Goal: Task Accomplishment & Management: Manage account settings

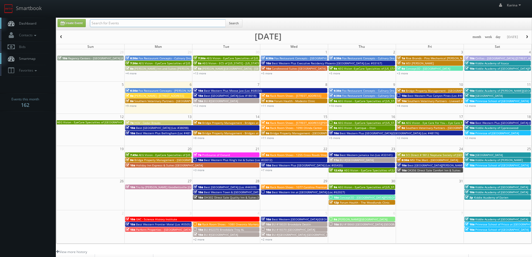
click at [144, 25] on input "text" at bounding box center [158, 23] width 136 height 8
type input "steve wheeler"
click at [235, 23] on button "Search" at bounding box center [233, 23] width 17 height 8
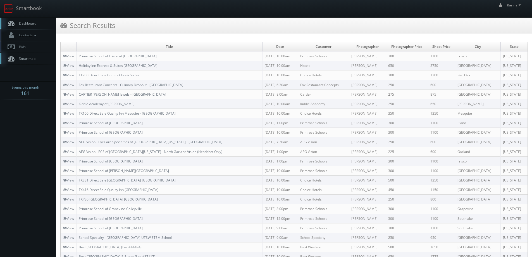
click at [472, 27] on div "Search Results" at bounding box center [294, 26] width 476 height 16
drag, startPoint x: 26, startPoint y: 21, endPoint x: 31, endPoint y: 20, distance: 5.6
click at [26, 22] on span "Dashboard" at bounding box center [26, 23] width 20 height 5
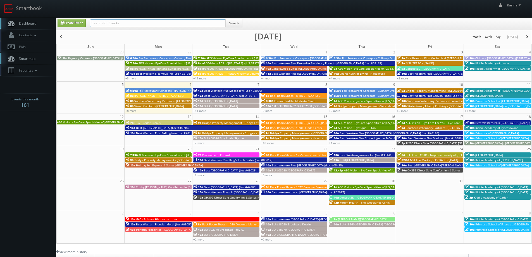
click at [109, 24] on input "text" at bounding box center [158, 23] width 136 height 8
type input "sean lamb"
click at [235, 23] on button "Search" at bounding box center [233, 23] width 17 height 8
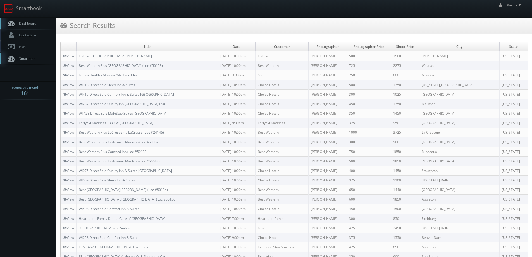
click at [33, 24] on span "Dashboard" at bounding box center [26, 23] width 20 height 5
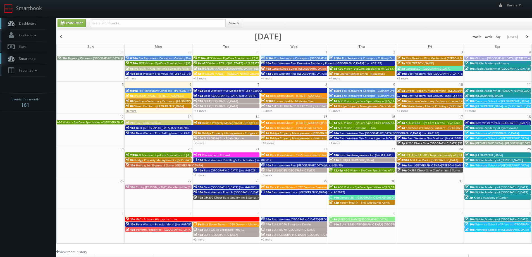
click at [136, 111] on link "+8 more" at bounding box center [130, 111] width 11 height 4
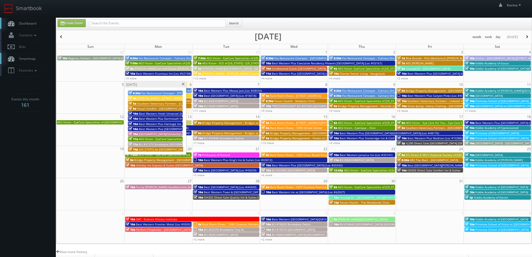
click at [184, 85] on span at bounding box center [183, 84] width 4 height 3
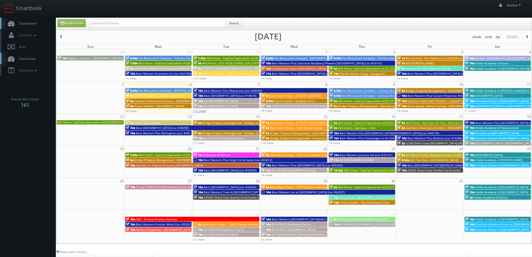
click at [204, 111] on link "+11 more" at bounding box center [199, 111] width 13 height 4
click at [134, 111] on link "+8 more" at bounding box center [130, 111] width 11 height 4
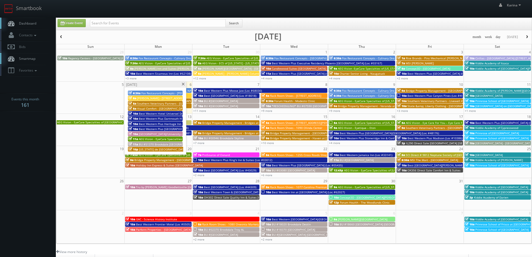
click at [159, 139] on span "AEG Vision - EyeCare Specialties of [US_STATE] – [PERSON_NAME] EyeCare *RESHEDU…" at bounding box center [200, 139] width 123 height 4
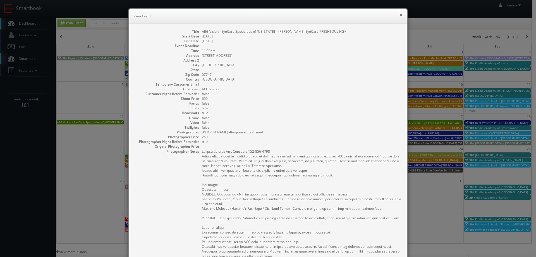
click at [399, 15] on button "×" at bounding box center [400, 15] width 3 height 4
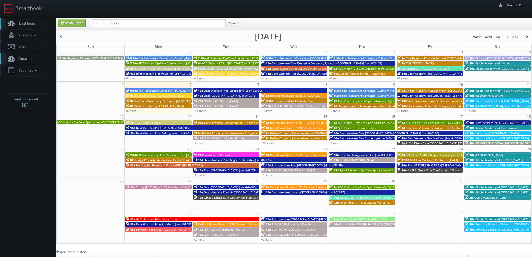
click at [405, 111] on link "+3 more" at bounding box center [402, 111] width 11 height 4
click at [270, 110] on link "+9 more" at bounding box center [266, 111] width 11 height 4
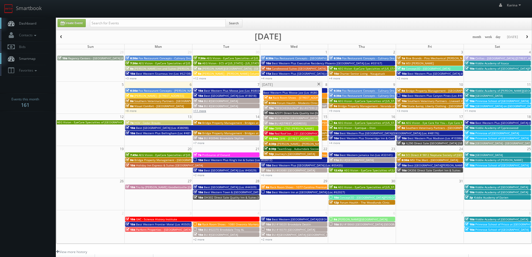
click at [203, 110] on link "+11 more" at bounding box center [199, 111] width 13 height 4
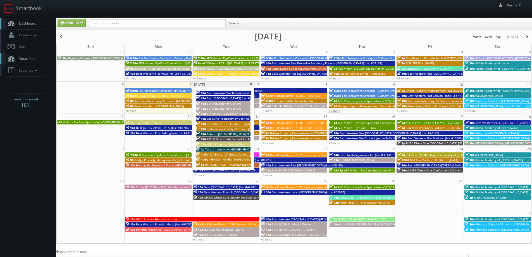
click at [333, 111] on link "+9 more" at bounding box center [334, 111] width 11 height 4
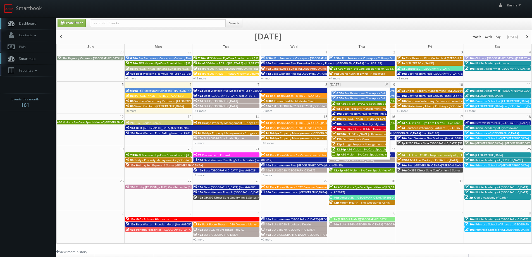
click at [357, 155] on span "AEG Vision - EyeCare Specialties of [GEOGRAPHIC_DATA] – [PERSON_NAME] Eyecare A…" at bounding box center [416, 154] width 151 height 4
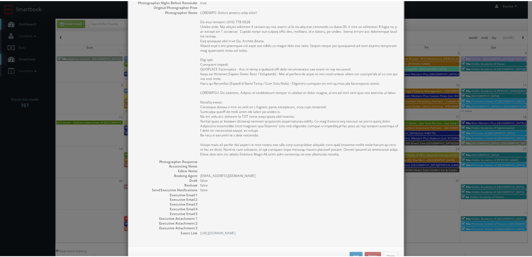
scroll to position [163, 0]
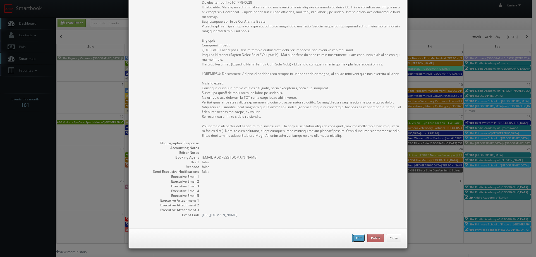
click at [355, 240] on button "Edit" at bounding box center [359, 238] width 13 height 8
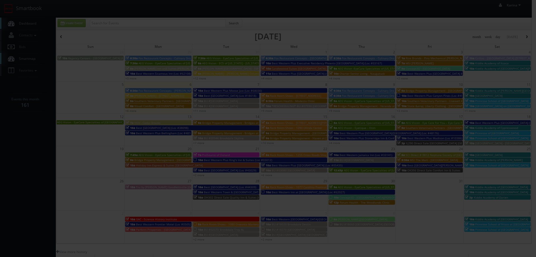
type input "AEG Vision - EyeCare Specialties of [GEOGRAPHIC_DATA] – [PERSON_NAME] Eyecare A…"
type input "860 Route 134 Unit 8"
type input "South Dennis"
select select "[US_STATE]"
type input "02660"
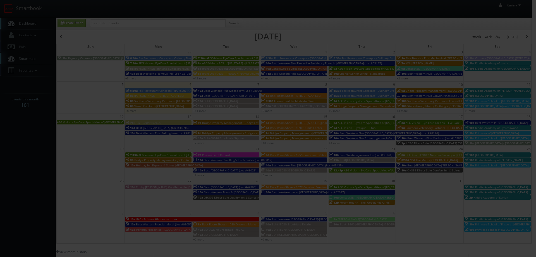
type input "650"
checkbox input "true"
type input "10/09/2025"
type input "10/13/2025"
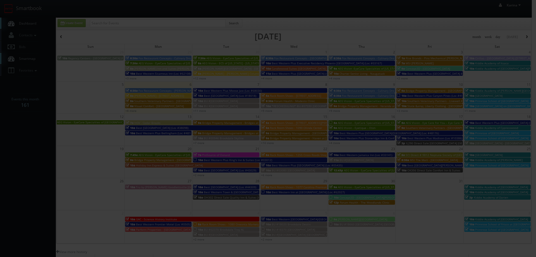
type input "5:00pm"
checkbox input "true"
type textarea "REMINDER: Please accept this shoot!! On site contact: (508) 394-2211 Stills onl…"
type input "650"
type input "250"
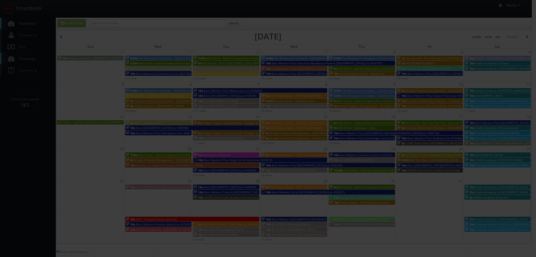
select select "fake4299@mg.cs3calendar.com"
select select "bill@airvisionary.com"
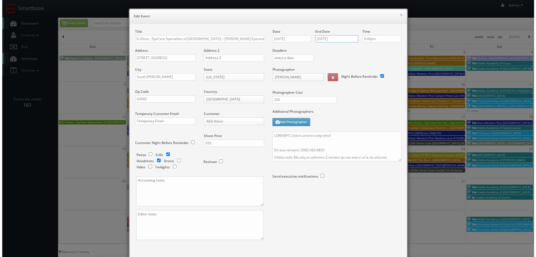
scroll to position [0, 0]
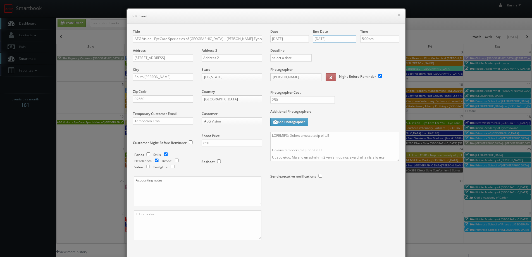
click at [328, 39] on input "10/13/2025" at bounding box center [334, 38] width 43 height 7
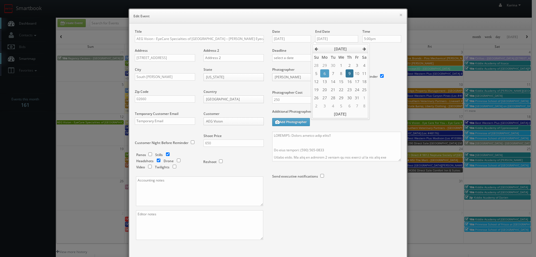
click at [348, 72] on td "9" at bounding box center [350, 73] width 8 height 8
type input "10/09/2025"
click at [326, 27] on div "Title AEG Vision - EyeCare Specialties of New England – Puzio Eyecare Associate…" at bounding box center [268, 141] width 278 height 237
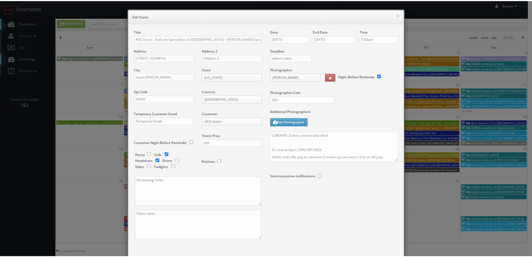
scroll to position [33, 0]
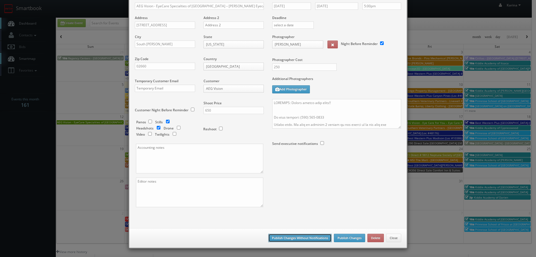
click at [310, 239] on button "Publish Changes Without Notifications" at bounding box center [299, 238] width 63 height 8
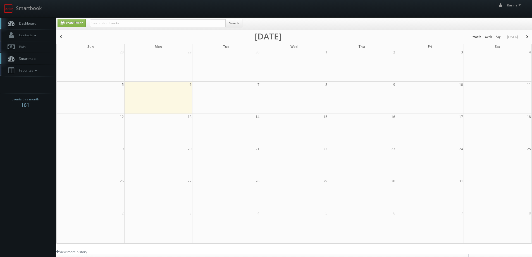
click at [33, 25] on span "Dashboard" at bounding box center [26, 23] width 20 height 5
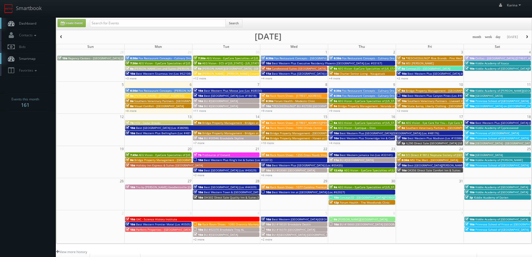
click at [340, 111] on div "+9 more" at bounding box center [362, 110] width 68 height 5
type input "[DATE]"
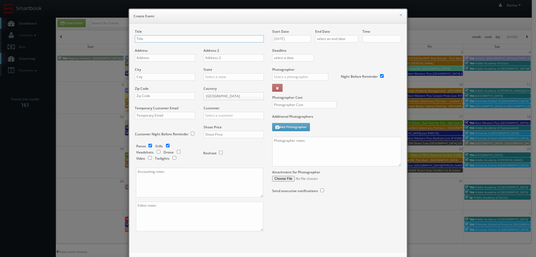
checkbox input "true"
type input "10:00am"
checkbox input "true"
click at [399, 14] on button "×" at bounding box center [400, 15] width 3 height 4
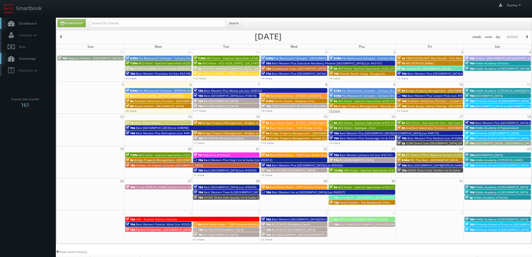
click at [339, 111] on link "+9 more" at bounding box center [334, 111] width 11 height 4
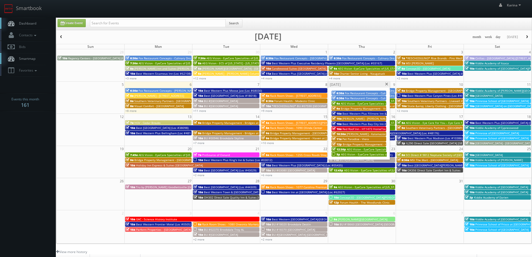
click at [386, 84] on span at bounding box center [387, 84] width 4 height 3
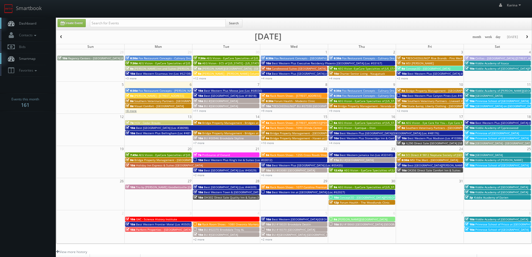
click at [132, 110] on link "+8 more" at bounding box center [130, 111] width 11 height 4
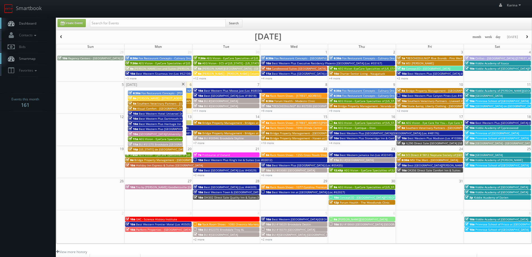
click at [159, 98] on span "[PERSON_NAME] - [STREET_ADDRESS]" at bounding box center [162, 98] width 50 height 4
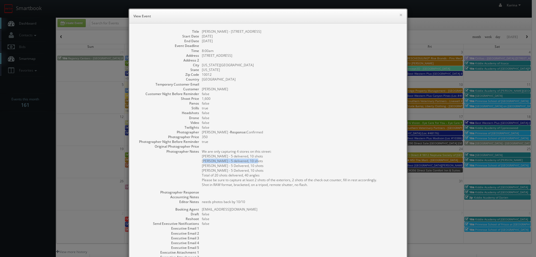
drag, startPoint x: 251, startPoint y: 161, endPoint x: 200, endPoint y: 161, distance: 50.6
click at [202, 161] on pre "We are only capturing 4 stores on this street: Frederic Malle - 5 delivered, 10…" at bounding box center [301, 168] width 199 height 38
click at [306, 108] on dd "true" at bounding box center [301, 108] width 199 height 5
drag, startPoint x: 215, startPoint y: 160, endPoint x: 216, endPoint y: 171, distance: 11.2
click at [216, 171] on pre "We are only capturing 4 stores on this street: Frederic Malle - 5 delivered, 10…" at bounding box center [301, 168] width 199 height 38
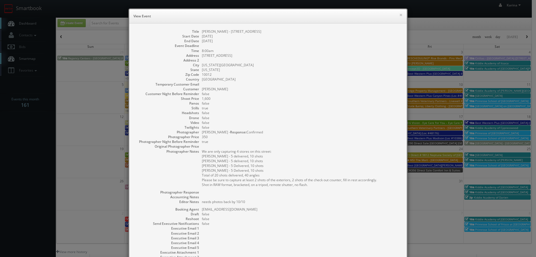
click at [255, 170] on pre "We are only capturing 4 stores on this street: Frederic Malle - 5 delivered, 10…" at bounding box center [301, 168] width 199 height 38
click at [399, 14] on button "×" at bounding box center [400, 15] width 3 height 4
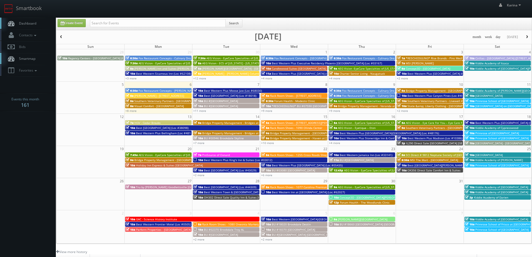
click at [16, 23] on link "Dashboard" at bounding box center [28, 23] width 56 height 11
click at [133, 109] on link "+8 more" at bounding box center [130, 111] width 11 height 4
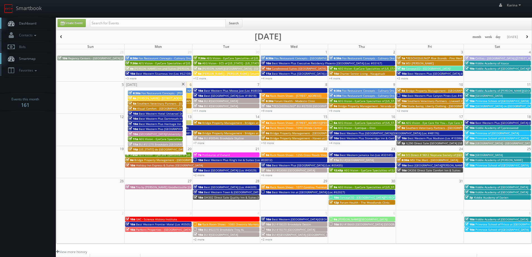
click at [168, 139] on span "AEG Vision - EyeCare Specialties of [US_STATE] – [PERSON_NAME] EyeCare *RESHEDU…" at bounding box center [200, 139] width 123 height 4
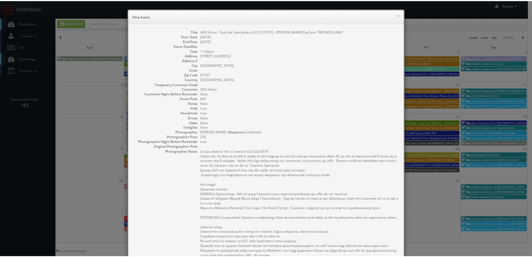
scroll to position [140, 0]
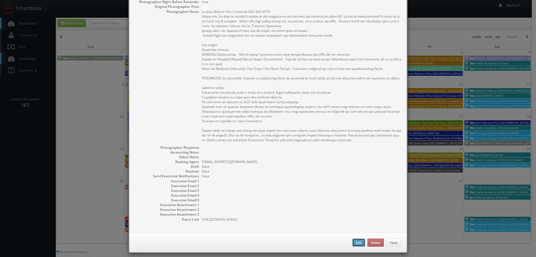
click at [356, 246] on button "Edit" at bounding box center [359, 242] width 13 height 8
type input "AEG Vision - EyeCare Specialties of [US_STATE] – [PERSON_NAME] EyeCare *RESHEDU…"
type input "1071 E. Route 34"
type input "Aberdeen"
type input "07747"
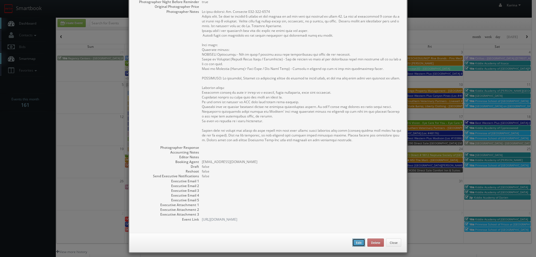
type input "600"
checkbox input "true"
type input "10/06/2025"
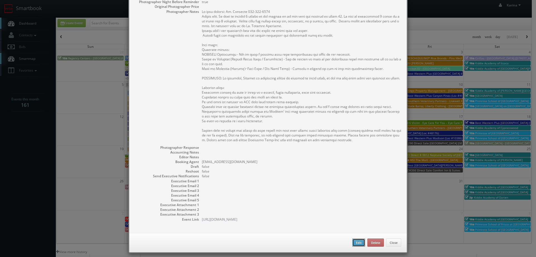
type input "11:00am"
checkbox input "true"
type textarea "On site contact: Dr. Marshall 718-926-8310 Stills only. We need to deliver 5 st…"
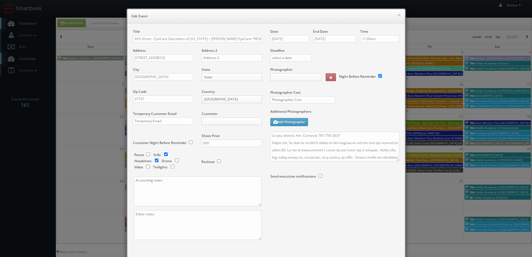
type input "600"
type input "250"
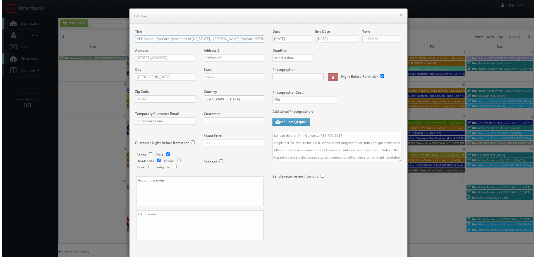
scroll to position [0, 2]
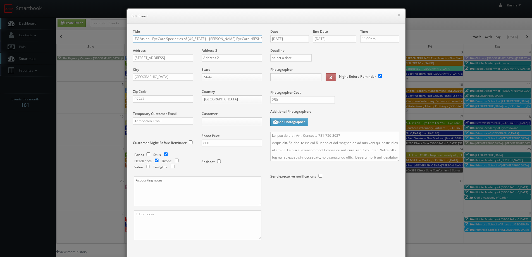
select select "fake4299@mg.cs3calendar.com"
select select "terraaltusphoto@gmail.com"
click at [291, 37] on input "10/06/2025" at bounding box center [289, 38] width 39 height 7
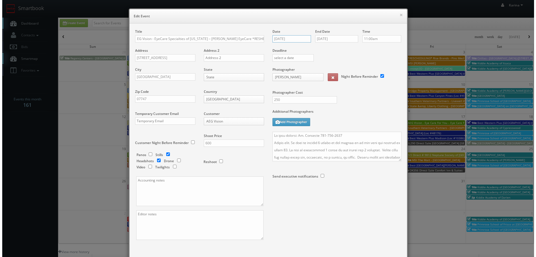
scroll to position [0, 0]
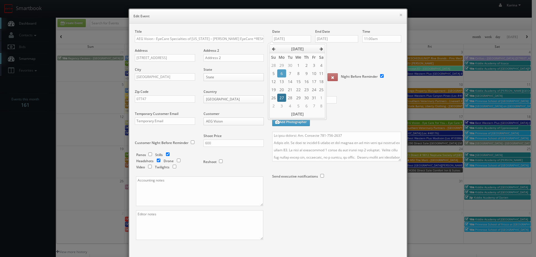
click at [283, 97] on td "27" at bounding box center [281, 98] width 9 height 8
type input "10/27/2025"
click at [327, 37] on input "10/06/2025" at bounding box center [336, 38] width 43 height 7
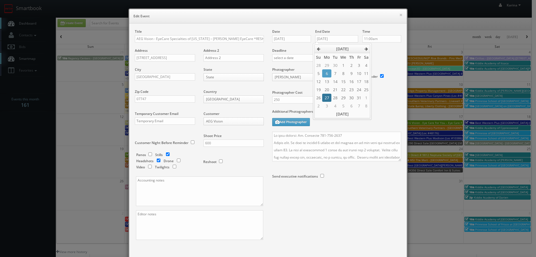
click at [324, 99] on td "27" at bounding box center [326, 98] width 9 height 8
type input "10/27/2025"
click at [252, 38] on input "AEG Vision - EyeCare Specialties of [US_STATE] – [PERSON_NAME] EyeCare *RESHEDU…" at bounding box center [199, 38] width 129 height 7
drag, startPoint x: 260, startPoint y: 39, endPoint x: 237, endPoint y: 38, distance: 23.5
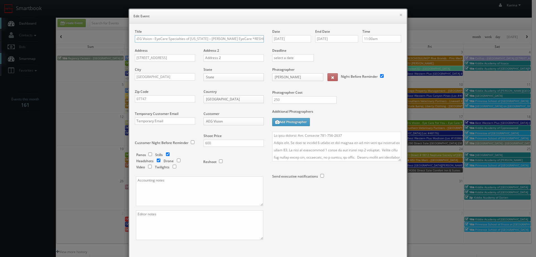
click at [237, 38] on input "AEG Vision - EyeCare Specialties of [US_STATE] – [PERSON_NAME] EyeCare *RESHEDU…" at bounding box center [199, 38] width 129 height 7
type input "AEG Vision - EyeCare Specialties of [US_STATE] – [PERSON_NAME] EyeCare"
drag, startPoint x: 272, startPoint y: 135, endPoint x: 287, endPoint y: 140, distance: 15.5
click at [274, 136] on textarea at bounding box center [336, 147] width 129 height 30
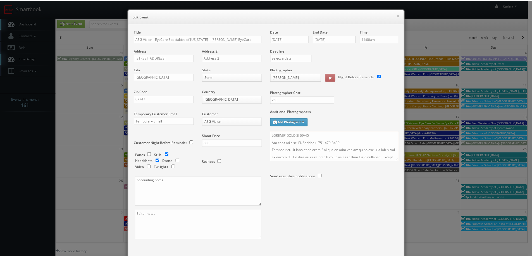
scroll to position [33, 0]
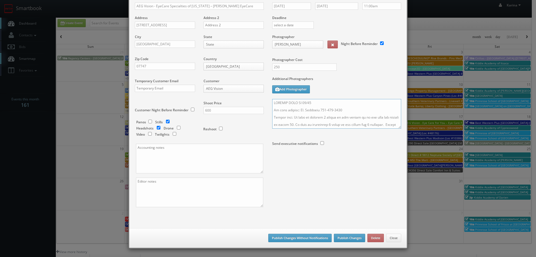
type textarea "UPDATED DATE TO 10/27 On site contact: Dr. Marshall 718-926-8310 Stills only. W…"
click at [344, 239] on button "Publish Changes" at bounding box center [349, 238] width 31 height 8
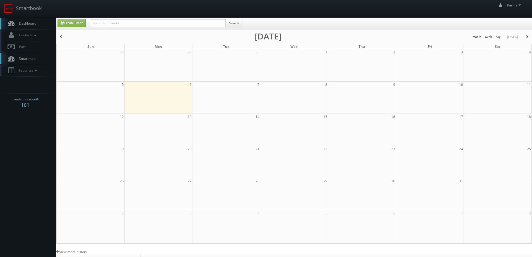
click at [24, 25] on span "Dashboard" at bounding box center [26, 23] width 20 height 5
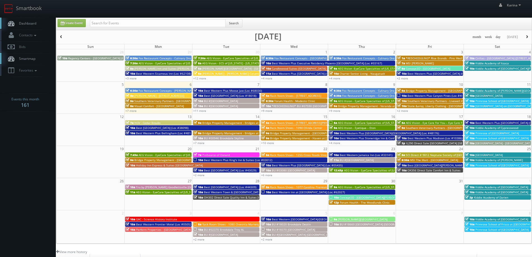
click at [27, 22] on span "Dashboard" at bounding box center [26, 23] width 20 height 5
click at [37, 23] on link "Dashboard" at bounding box center [28, 23] width 56 height 11
click at [28, 24] on span "Dashboard" at bounding box center [26, 23] width 20 height 5
click at [32, 24] on span "Dashboard" at bounding box center [26, 23] width 20 height 5
click at [202, 144] on link "+7 more" at bounding box center [198, 143] width 11 height 4
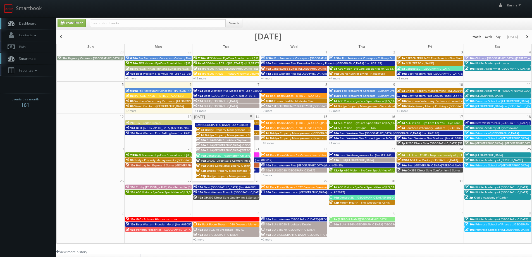
click at [251, 116] on span at bounding box center [251, 116] width 4 height 3
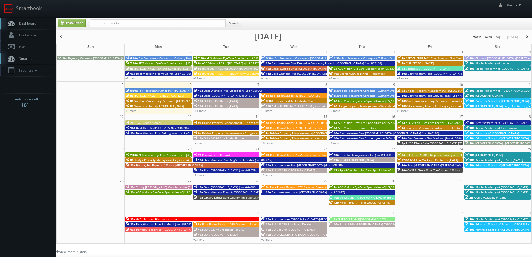
click at [20, 25] on span "Dashboard" at bounding box center [26, 23] width 20 height 5
click at [106, 21] on input "text" at bounding box center [158, 23] width 136 height 8
click at [30, 21] on link "Dashboard" at bounding box center [28, 23] width 56 height 11
click at [33, 23] on span "Dashboard" at bounding box center [26, 23] width 20 height 5
click at [122, 26] on input "text" at bounding box center [158, 23] width 136 height 8
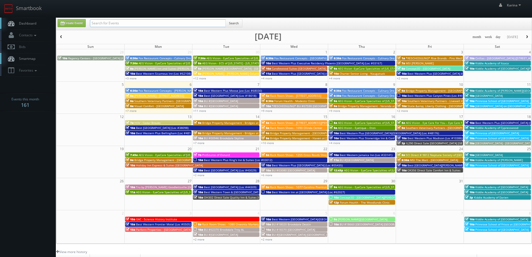
paste input "EyeCare Specialties of Tennessee – Primary EyeCare (Brentwood)"
type input "EyeCare Specialties of Tennessee – Primary EyeCare (Brentwood)"
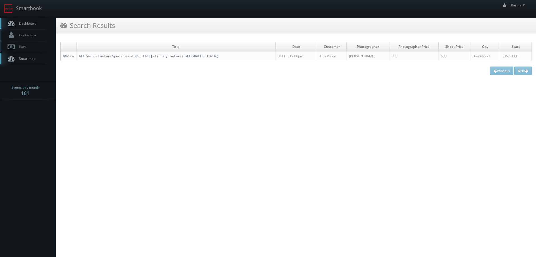
click at [133, 56] on link "AEG Vision - EyeCare Specialties of [US_STATE] – Primary EyeCare ([GEOGRAPHIC_D…" at bounding box center [149, 56] width 140 height 5
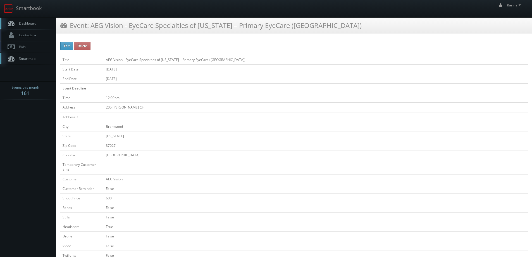
click at [19, 22] on span "Dashboard" at bounding box center [26, 23] width 20 height 5
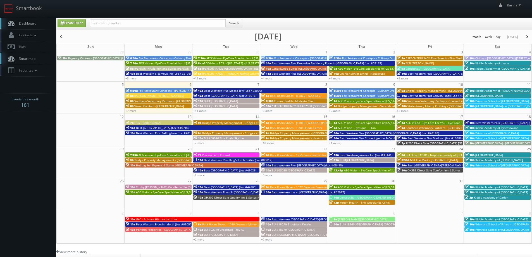
click at [149, 190] on span "AEG Vision - EyeCare Specialties of [US_STATE] – [PERSON_NAME] EyeCare" at bounding box center [185, 192] width 99 height 4
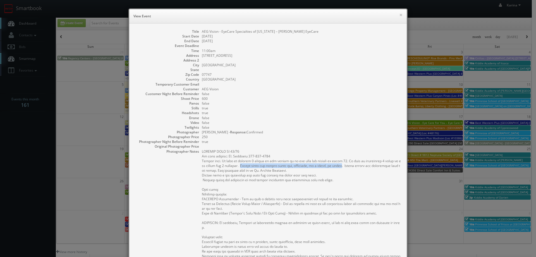
drag, startPoint x: 332, startPoint y: 166, endPoint x: 229, endPoint y: 165, distance: 102.5
click at [229, 165] on pre at bounding box center [301, 220] width 199 height 142
copy pre "Please shoot the office shots raw, bracketed, on a tripod, no flash"
click at [397, 14] on h6 "View Event" at bounding box center [268, 16] width 269 height 6
click at [399, 13] on button "×" at bounding box center [400, 15] width 3 height 4
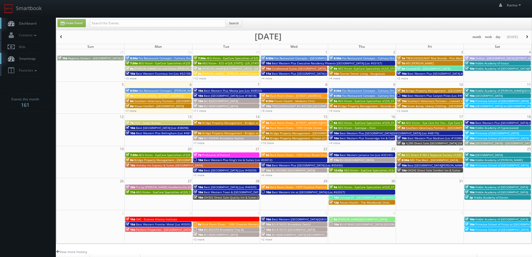
click at [24, 26] on link "Dashboard" at bounding box center [28, 23] width 56 height 11
click at [159, 191] on span "AEG Vision - EyeCare Specialties of [US_STATE] – [PERSON_NAME] EyeCare" at bounding box center [185, 192] width 99 height 4
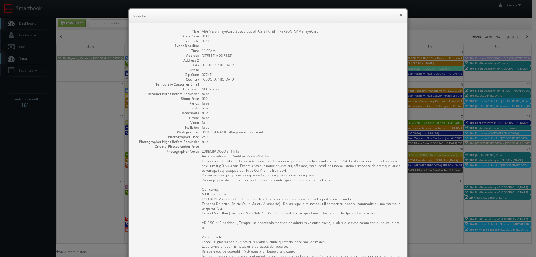
click at [399, 14] on button "×" at bounding box center [400, 15] width 3 height 4
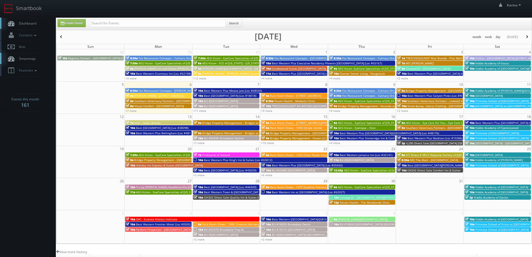
click at [482, 69] on span "Kiddie Academy of Lake Norman" at bounding box center [512, 68] width 75 height 4
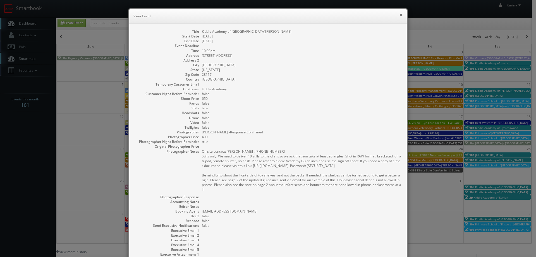
click at [399, 13] on button "×" at bounding box center [400, 15] width 3 height 4
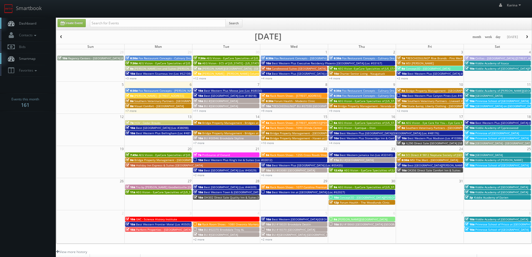
click at [23, 24] on span "Dashboard" at bounding box center [26, 23] width 20 height 5
click at [30, 21] on span "Dashboard" at bounding box center [26, 23] width 20 height 5
click at [39, 33] on link "Contacts" at bounding box center [28, 34] width 56 height 11
click at [39, 60] on link "Add Photographer" at bounding box center [28, 61] width 56 height 8
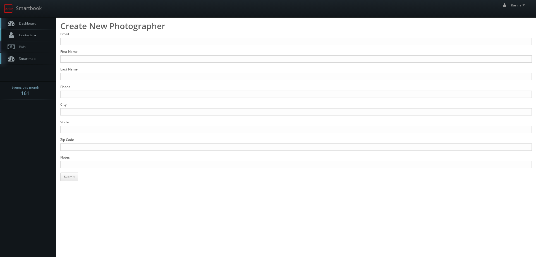
click at [30, 36] on span "Contacts" at bounding box center [27, 35] width 22 height 5
click at [32, 44] on link "Manage Photographers" at bounding box center [28, 45] width 56 height 8
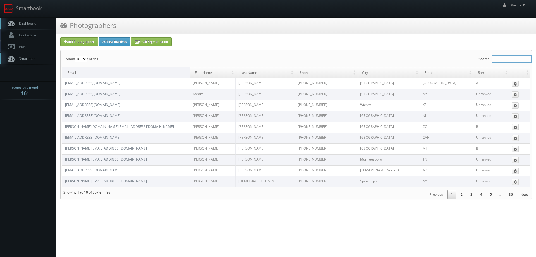
click at [514, 61] on input "Search:" at bounding box center [512, 58] width 39 height 7
type input "a"
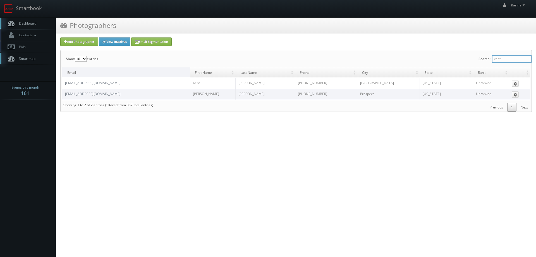
type input "kent"
click at [32, 33] on span "Contacts" at bounding box center [27, 35] width 22 height 5
click at [515, 84] on icon at bounding box center [515, 84] width 3 height 4
click at [511, 92] on link "Edit" at bounding box center [509, 92] width 17 height 6
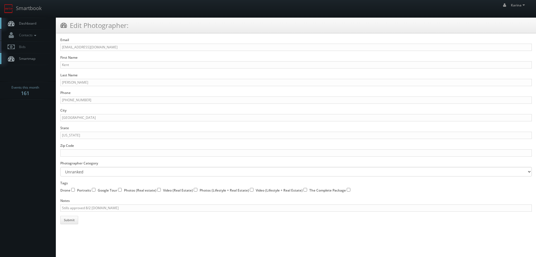
click at [28, 22] on span "Dashboard" at bounding box center [26, 23] width 20 height 5
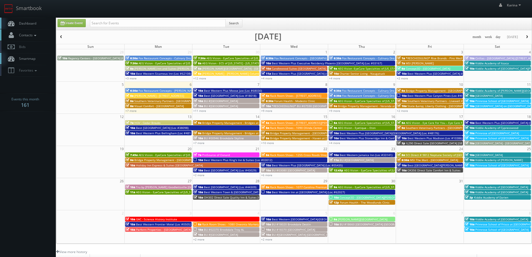
click at [34, 35] on icon at bounding box center [35, 36] width 5 height 4
click at [38, 46] on link "Manage Photographers" at bounding box center [28, 45] width 56 height 8
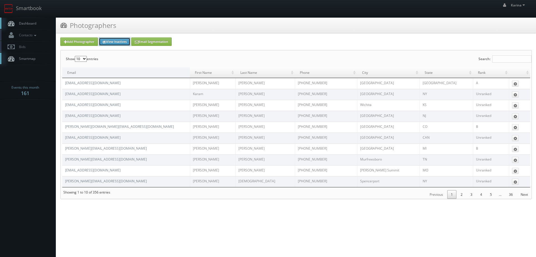
click at [113, 41] on link "View Inactives" at bounding box center [115, 41] width 32 height 8
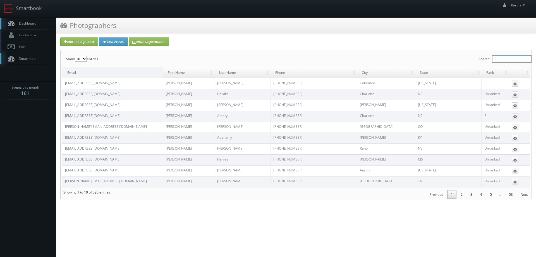
click at [497, 59] on input "Search:" at bounding box center [512, 58] width 39 height 7
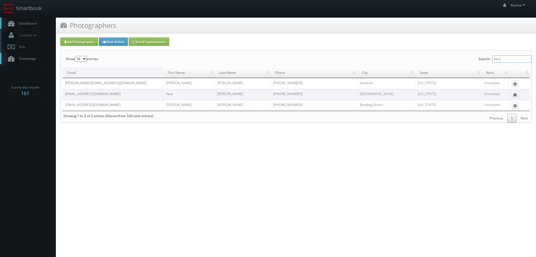
type input "kent"
click at [514, 95] on icon at bounding box center [515, 95] width 3 height 4
click at [513, 101] on link "Edit" at bounding box center [509, 103] width 17 height 6
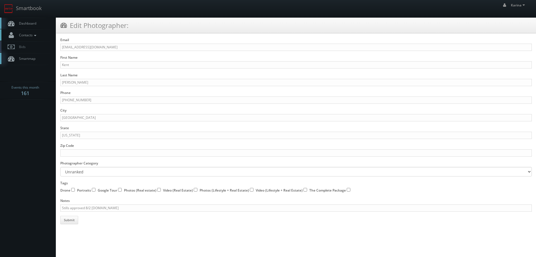
click at [32, 32] on link "Contacts" at bounding box center [28, 34] width 56 height 11
click at [40, 46] on link "Manage Photographers" at bounding box center [28, 45] width 56 height 8
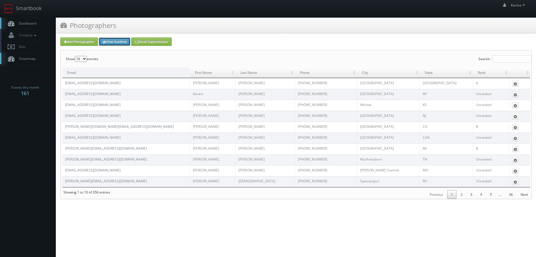
click at [117, 41] on link "View Inactives" at bounding box center [115, 41] width 32 height 8
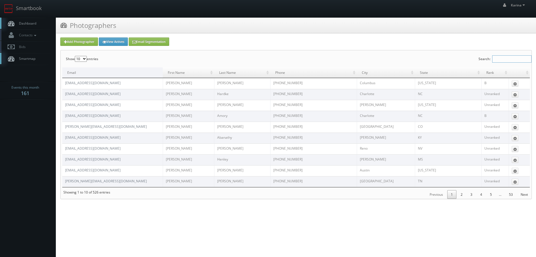
click at [494, 55] on input "Search:" at bounding box center [512, 58] width 39 height 7
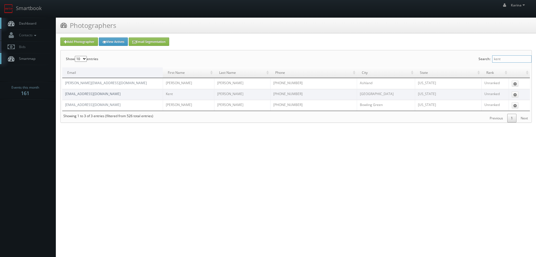
type input "kent"
drag, startPoint x: 94, startPoint y: 93, endPoint x: 90, endPoint y: 96, distance: 5.0
click at [90, 96] on link "[EMAIL_ADDRESS][DOMAIN_NAME]" at bounding box center [93, 93] width 56 height 5
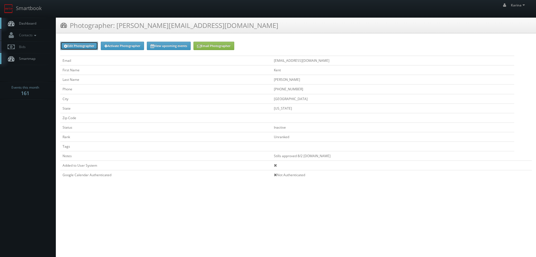
click at [86, 47] on link "Edit Photographer" at bounding box center [79, 46] width 38 height 8
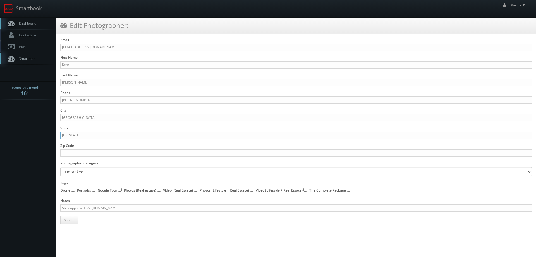
drag, startPoint x: 84, startPoint y: 134, endPoint x: 44, endPoint y: 134, distance: 39.9
click at [44, 134] on body "Smartbook Toggle Side Navigation Toggle Top Navigation [PERSON_NAME] [PERSON_NA…" at bounding box center [268, 112] width 536 height 224
drag, startPoint x: 108, startPoint y: 47, endPoint x: 58, endPoint y: 46, distance: 50.3
click at [58, 46] on div "Email kent@sheltonphoto.com First Name Kent Last Name Shelton Phone 801-278-444…" at bounding box center [296, 130] width 480 height 187
click at [72, 222] on button "Submit" at bounding box center [69, 220] width 18 height 8
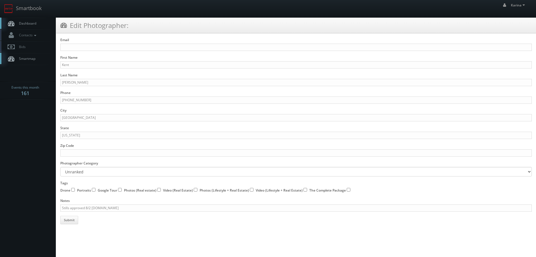
click at [252, 88] on form "Email First Name Kent Last Name Shelton Phone 801-278-4444 City Salt Lake City …" at bounding box center [296, 130] width 472 height 187
click at [23, 24] on span "Dashboard" at bounding box center [26, 23] width 20 height 5
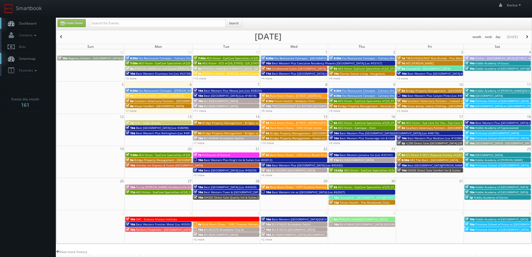
click at [42, 23] on link "Dashboard" at bounding box center [28, 23] width 56 height 11
click at [129, 111] on link "+7 more" at bounding box center [130, 111] width 11 height 4
click at [202, 112] on link "+11 more" at bounding box center [199, 111] width 13 height 4
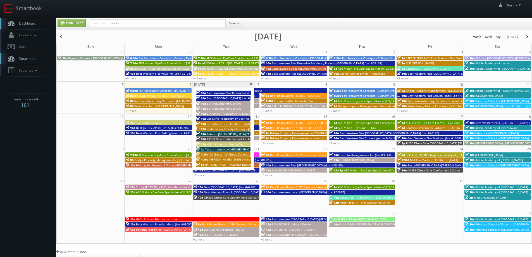
click at [233, 129] on span "State &amp; Liberty Clothing - [GEOGRAPHIC_DATA] [GEOGRAPHIC_DATA]" at bounding box center [255, 129] width 97 height 4
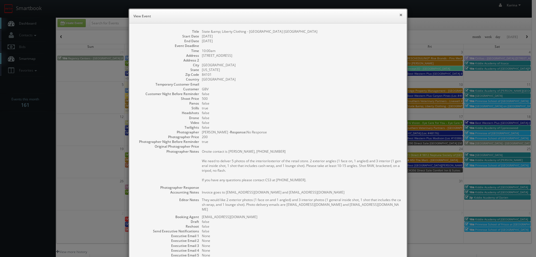
click at [399, 15] on button "×" at bounding box center [400, 15] width 3 height 4
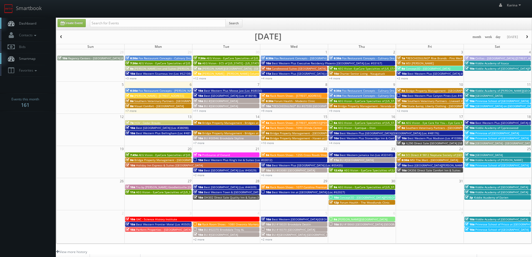
click at [31, 23] on span "Dashboard" at bounding box center [26, 23] width 20 height 5
click at [23, 21] on span "Dashboard" at bounding box center [26, 23] width 20 height 5
click at [299, 96] on span "Rack Room Shoes - [STREET_ADDRESS]" at bounding box center [295, 96] width 51 height 4
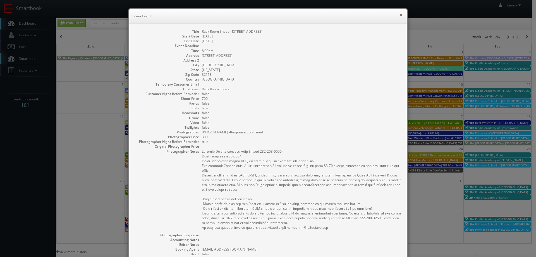
click at [400, 16] on button "×" at bounding box center [400, 15] width 3 height 4
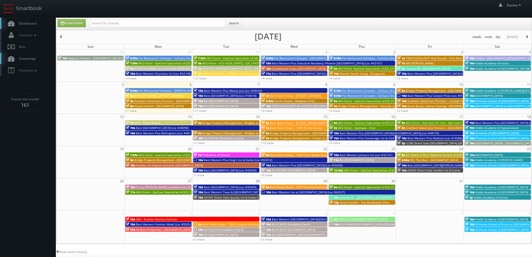
click at [27, 25] on span "Dashboard" at bounding box center [26, 23] width 20 height 5
click at [204, 144] on link "+7 more" at bounding box center [198, 143] width 11 height 4
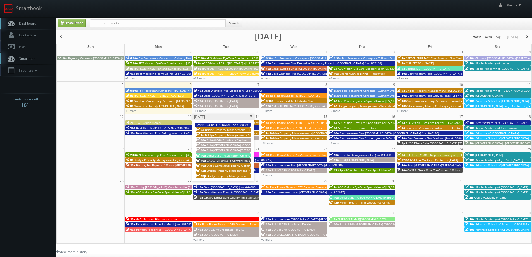
click at [251, 116] on span at bounding box center [251, 116] width 4 height 3
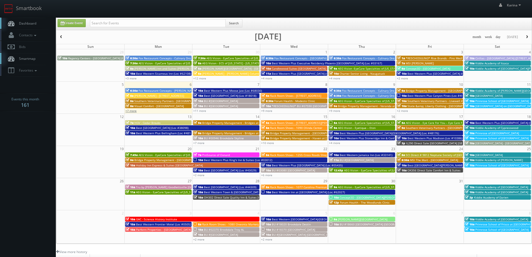
click at [132, 110] on link "+7 more" at bounding box center [130, 111] width 11 height 4
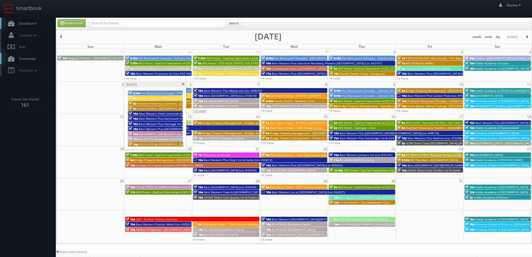
click at [203, 111] on link "+11 more" at bounding box center [199, 111] width 13 height 4
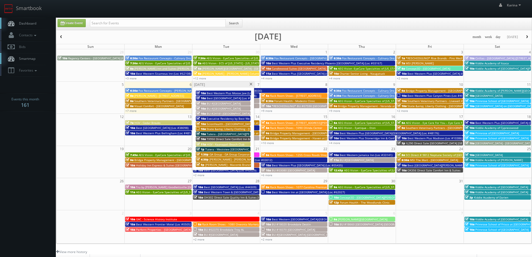
click at [251, 84] on span at bounding box center [251, 84] width 4 height 3
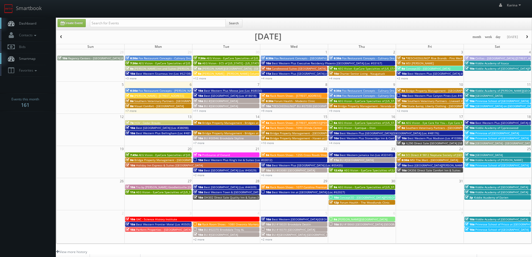
click at [236, 74] on span "[PERSON_NAME] - [PERSON_NAME] Columbus Circle" at bounding box center [236, 74] width 69 height 4
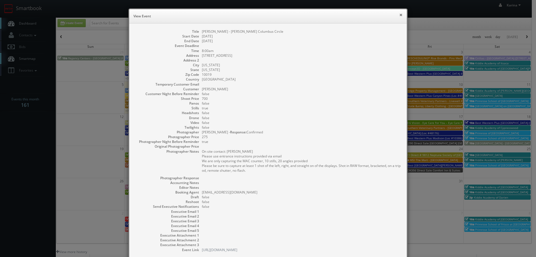
click at [399, 15] on button "×" at bounding box center [400, 15] width 3 height 4
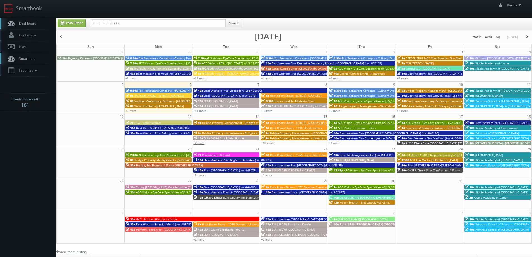
click at [199, 144] on link "+7 more" at bounding box center [198, 143] width 11 height 4
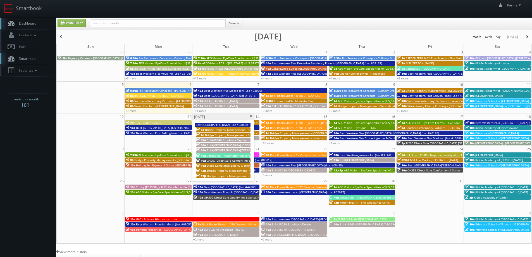
click at [252, 116] on span at bounding box center [251, 116] width 4 height 3
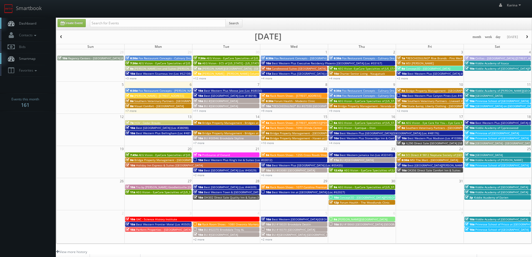
click at [28, 23] on span "Dashboard" at bounding box center [26, 23] width 20 height 5
click at [24, 25] on span "Dashboard" at bounding box center [26, 23] width 20 height 5
click at [526, 36] on span "button" at bounding box center [527, 36] width 4 height 3
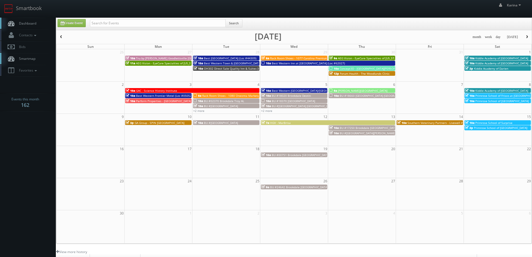
click at [526, 34] on button "button" at bounding box center [526, 37] width 9 height 7
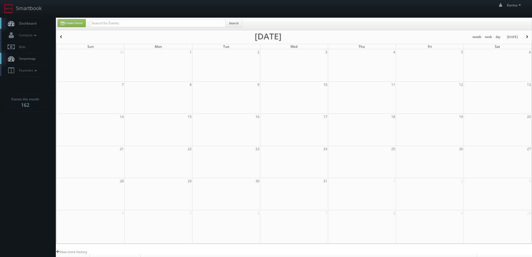
click at [60, 35] on button "button" at bounding box center [60, 37] width 9 height 7
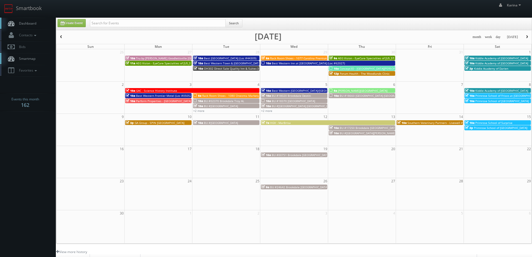
click at [32, 24] on span "Dashboard" at bounding box center [26, 23] width 20 height 5
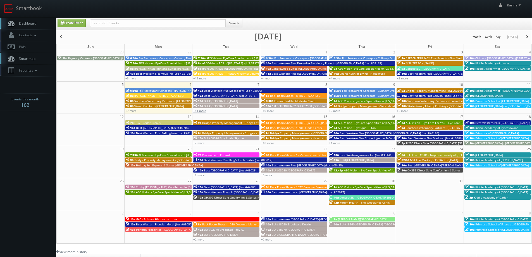
click at [197, 111] on link "+11 more" at bounding box center [199, 111] width 13 height 4
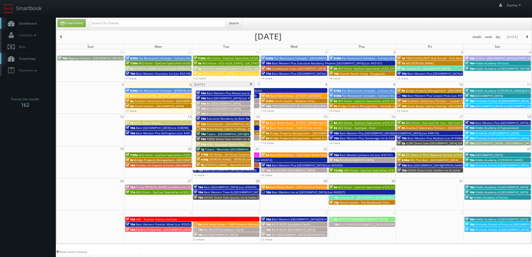
click at [251, 85] on span at bounding box center [251, 84] width 4 height 3
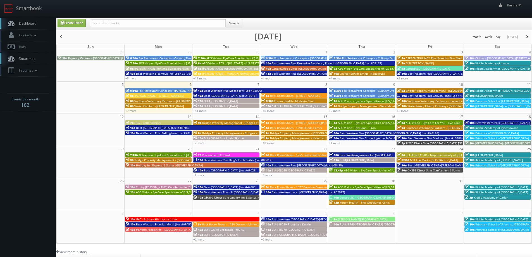
click at [30, 24] on span "Dashboard" at bounding box center [26, 23] width 20 height 5
click at [24, 22] on span "Dashboard" at bounding box center [26, 23] width 20 height 5
click at [30, 25] on span "Dashboard" at bounding box center [26, 23] width 20 height 5
click at [130, 110] on link "+7 more" at bounding box center [130, 111] width 11 height 4
click at [204, 112] on link "+11 more" at bounding box center [199, 111] width 13 height 4
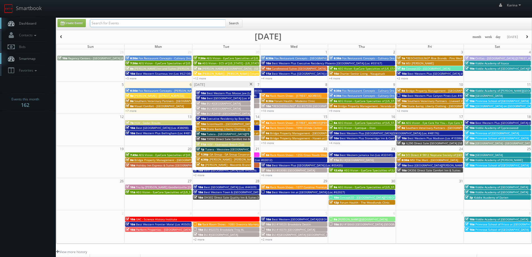
click at [107, 26] on input "text" at bounding box center [158, 23] width 136 height 8
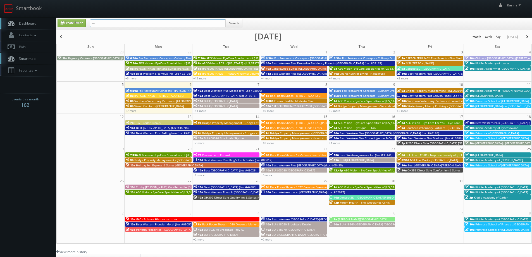
type input "s"
